Goal: Task Accomplishment & Management: Use online tool/utility

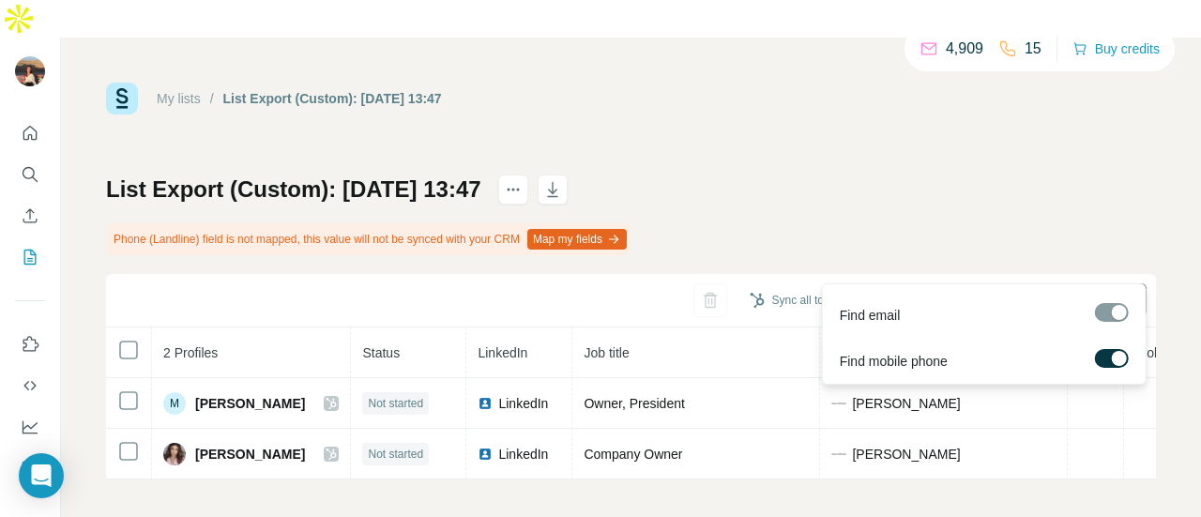
click at [955, 283] on button "Find all emails & mobiles (2)" at bounding box center [1028, 300] width 236 height 34
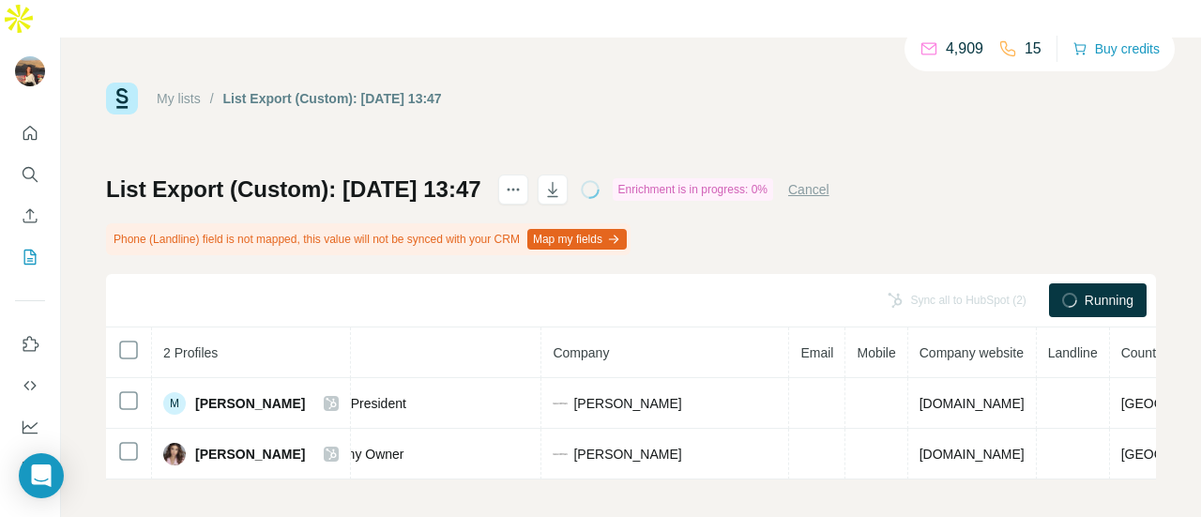
scroll to position [0, 331]
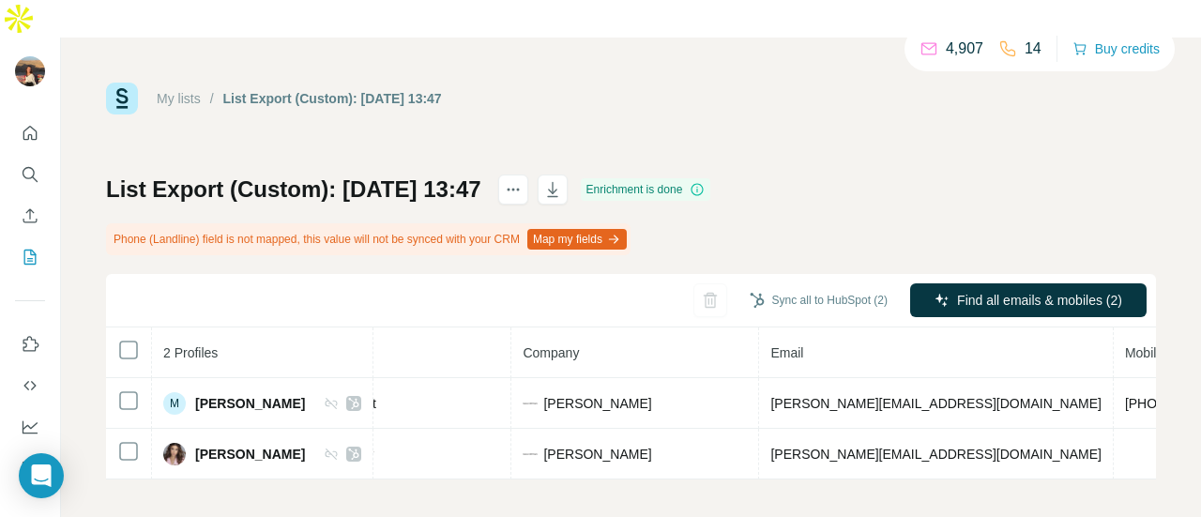
drag, startPoint x: 839, startPoint y: 258, endPoint x: 420, endPoint y: 242, distance: 418.7
click at [420, 274] on div "Sync all to HubSpot (2) Find all emails & mobiles (2)" at bounding box center [631, 300] width 1050 height 53
click at [773, 286] on button "Sync all to HubSpot (2)" at bounding box center [818, 300] width 164 height 28
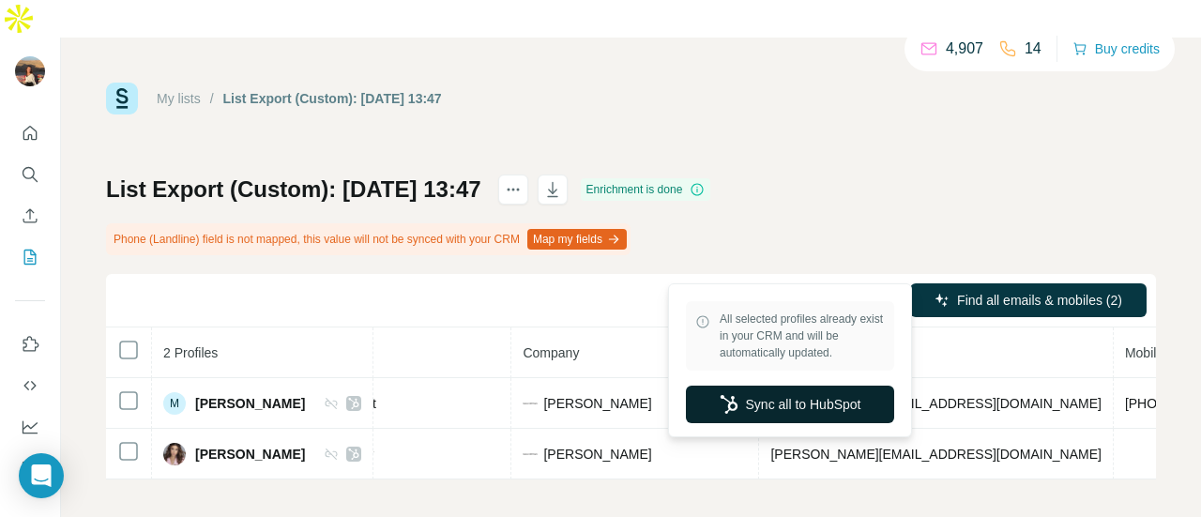
click at [749, 412] on button "Sync all to HubSpot" at bounding box center [790, 405] width 208 height 38
